Goal: Find contact information: Find contact information

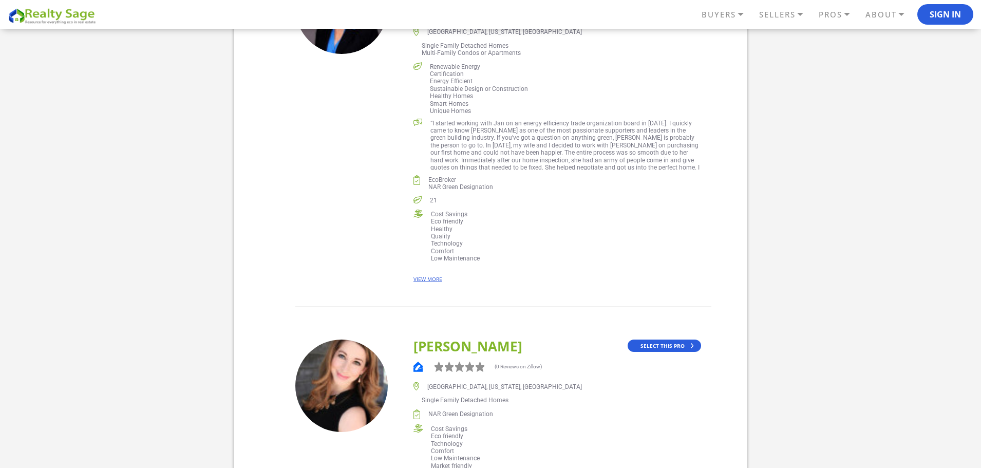
scroll to position [771, 0]
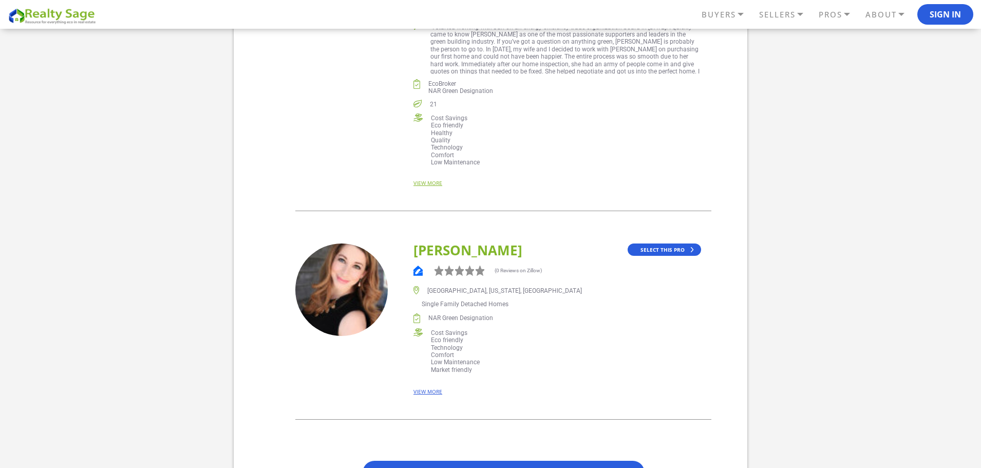
click at [433, 184] on link "VIEW MORE" at bounding box center [428, 182] width 29 height 5
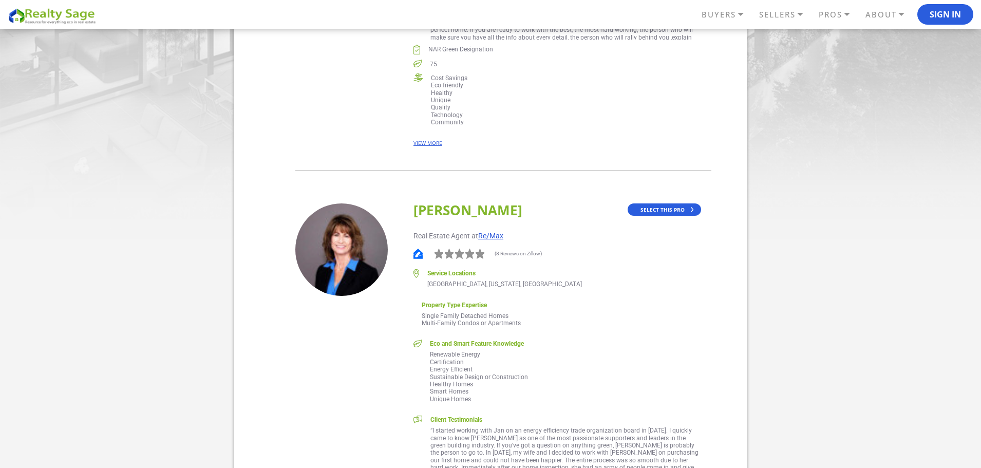
scroll to position [411, 0]
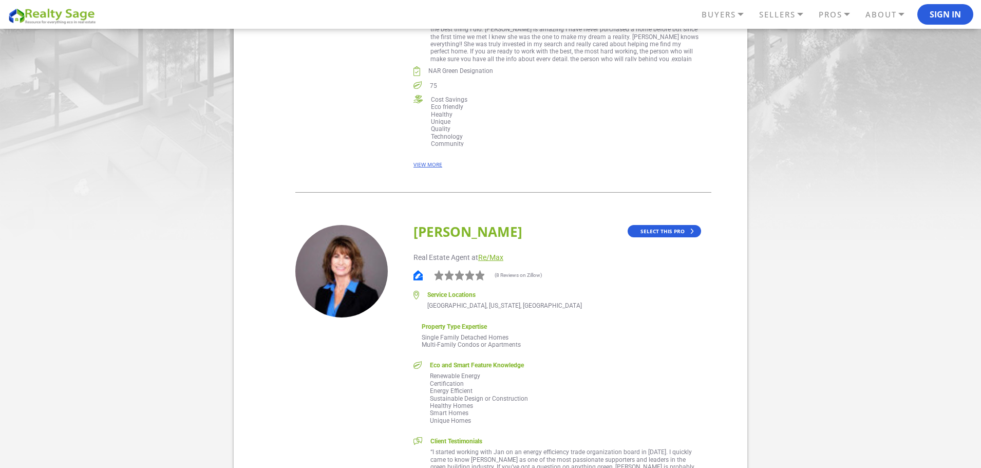
click at [492, 258] on link "Re/Max" at bounding box center [490, 258] width 25 height 8
